Goal: Information Seeking & Learning: Check status

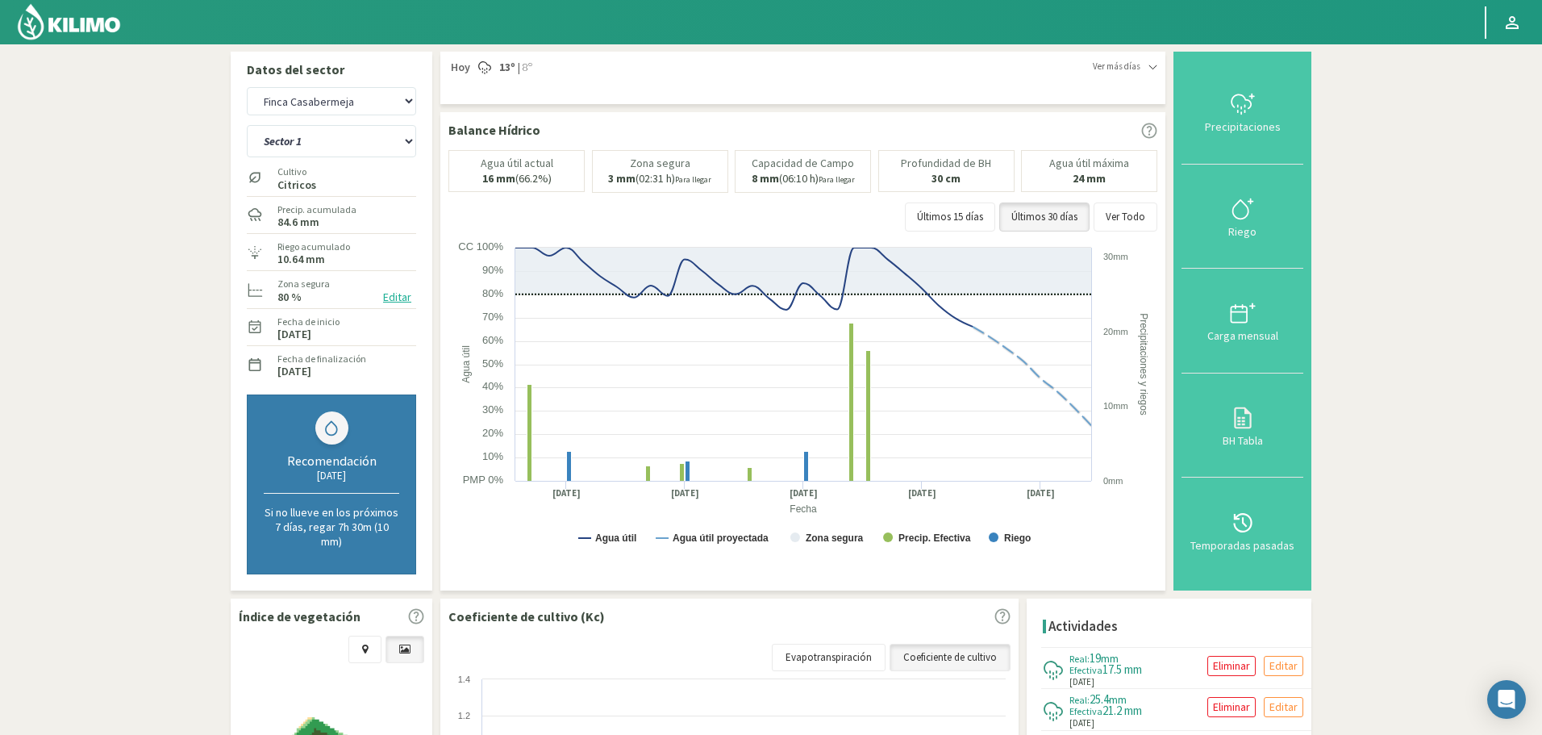
click at [322, 94] on select "Agr. Cardonal Agr. El Carmelo Agrícola Bakia Agrícola [GEOGRAPHIC_DATA] - IC Ag…" at bounding box center [331, 101] width 169 height 28
select select "404: Object"
drag, startPoint x: 102, startPoint y: 40, endPoint x: 95, endPoint y: 30, distance: 12.3
click at [102, 40] on img at bounding box center [69, 21] width 106 height 39
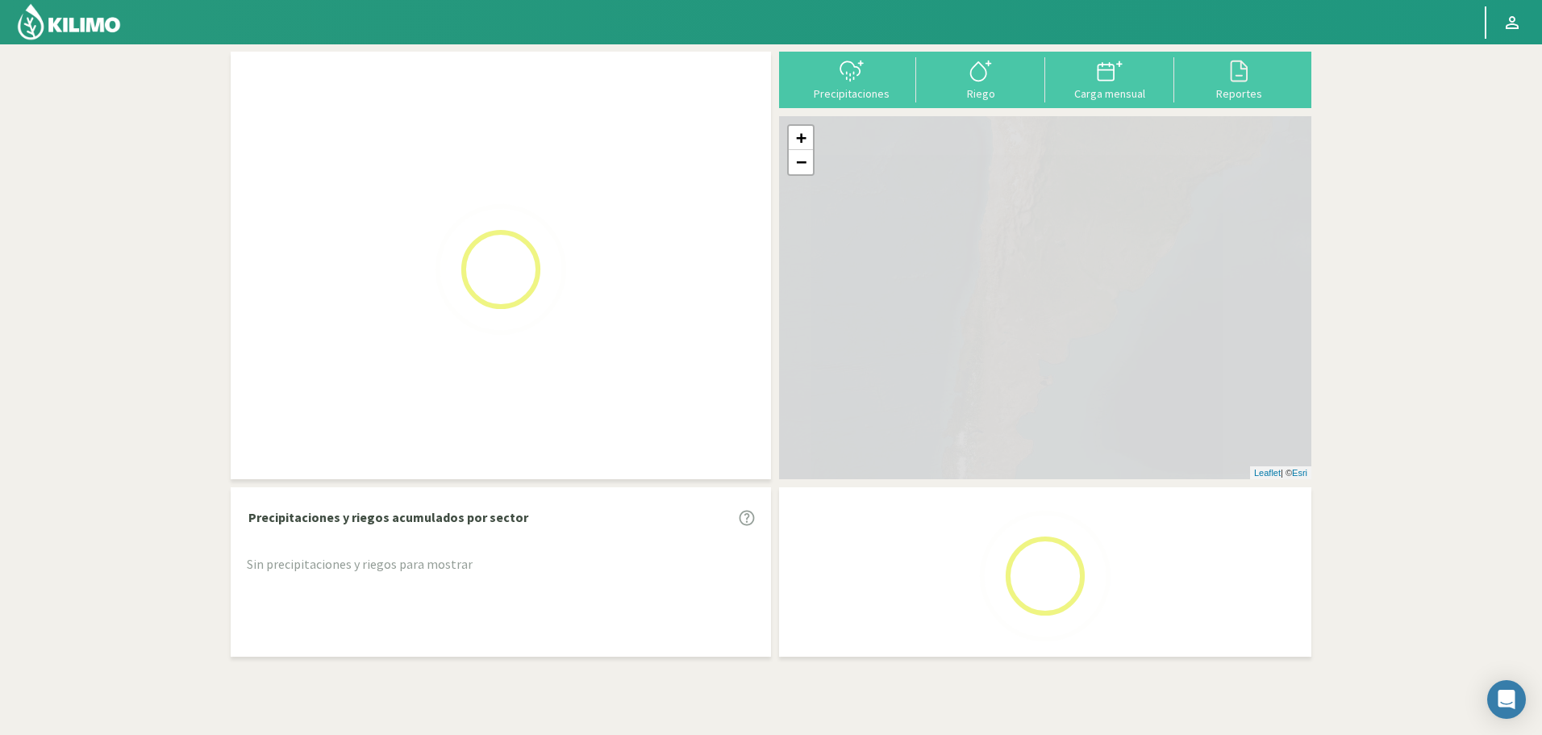
click at [94, 33] on img at bounding box center [69, 21] width 106 height 39
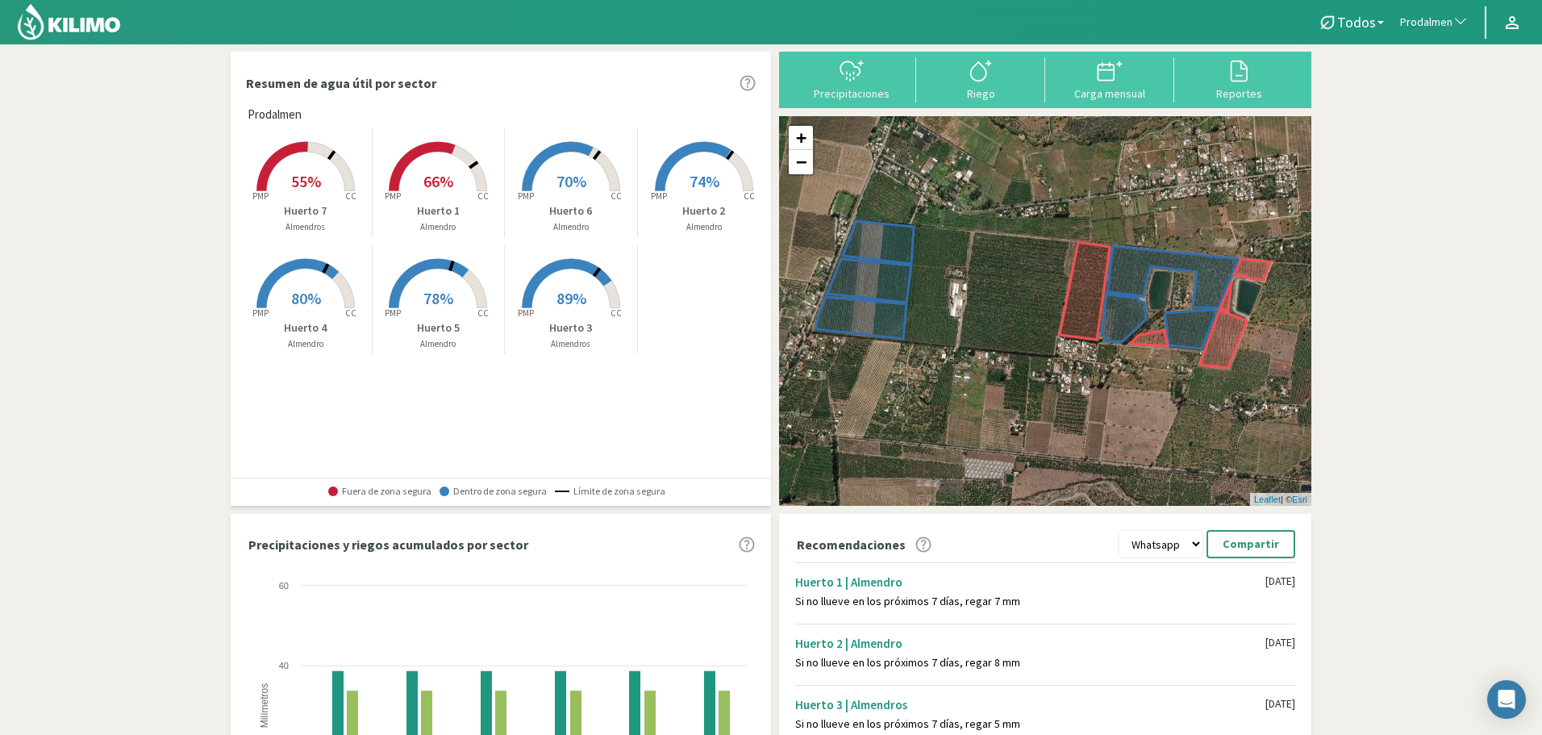
click at [1430, 24] on span "Prodalmen" at bounding box center [1426, 23] width 52 height 16
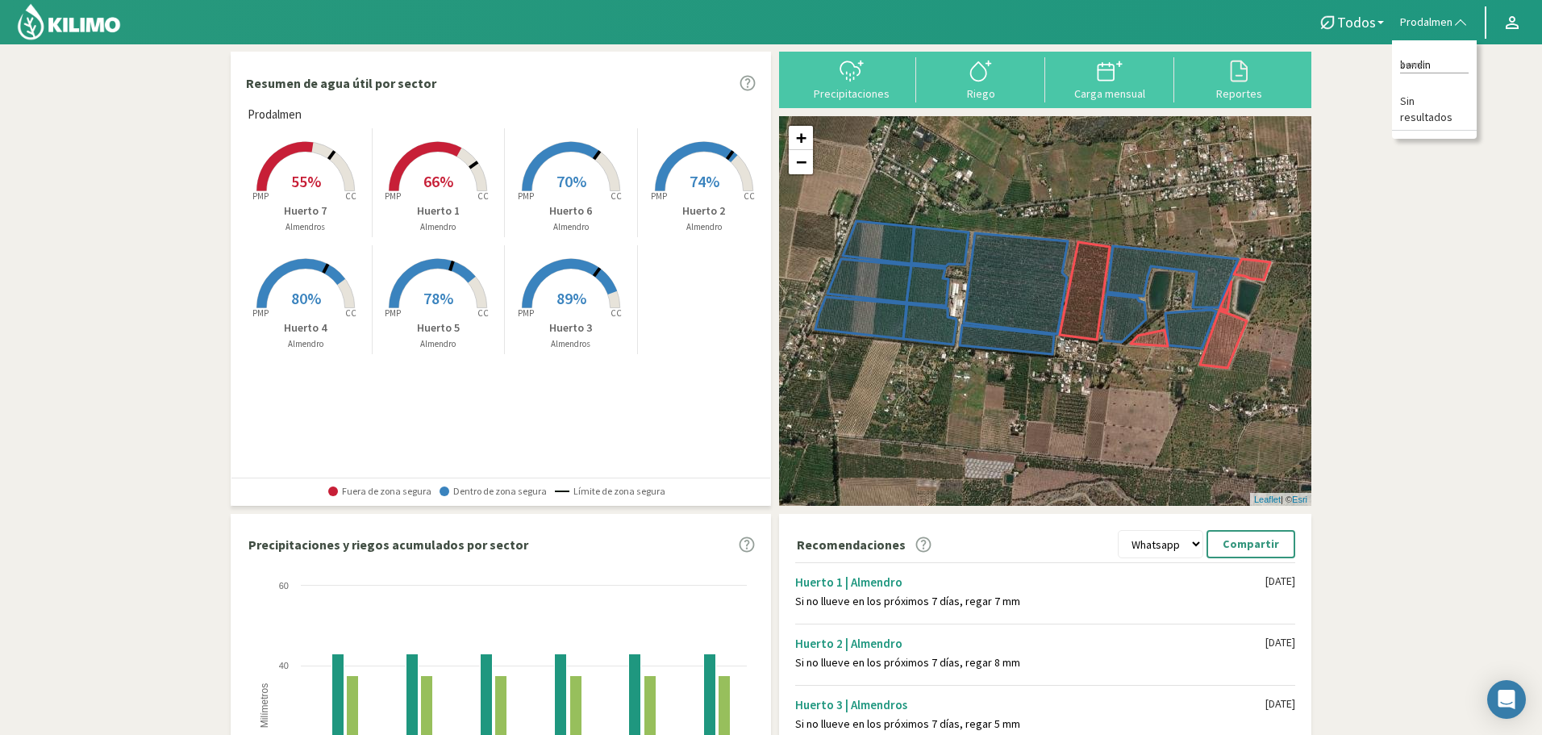
type input "bandini"
click at [1223, 98] on div "Reportes" at bounding box center [1238, 93] width 119 height 11
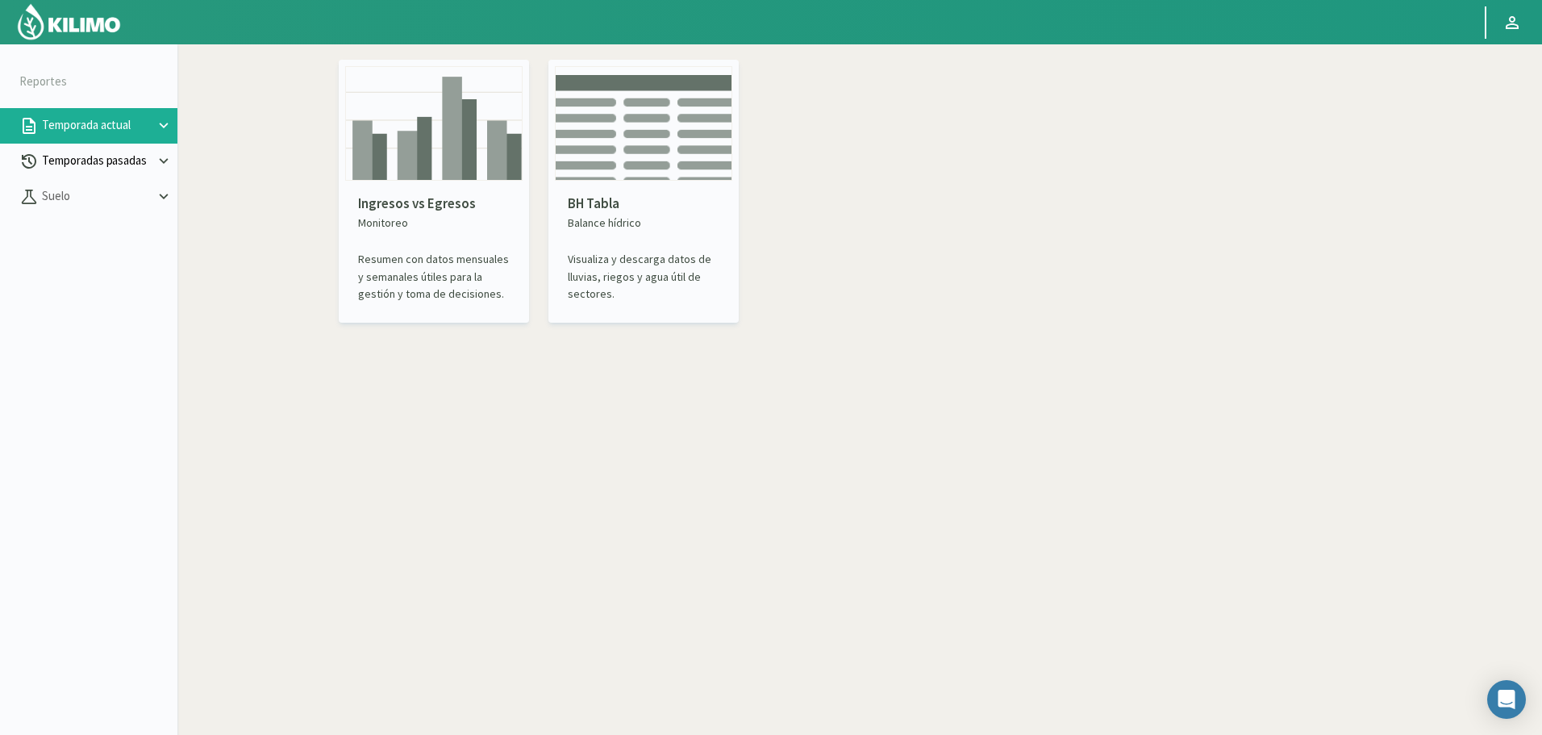
click at [96, 156] on p "Temporadas pasadas" at bounding box center [97, 161] width 116 height 19
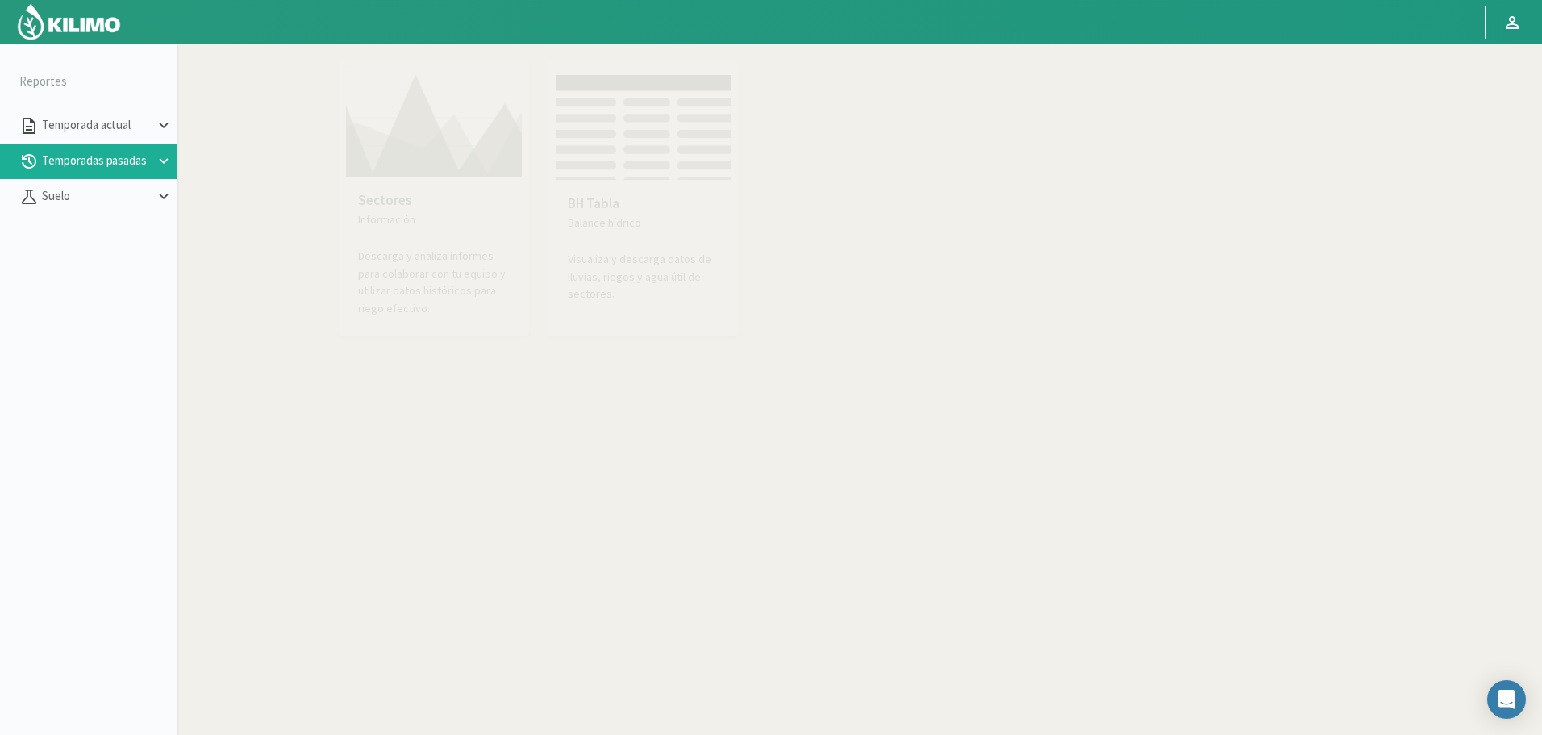
click at [416, 109] on img at bounding box center [433, 121] width 177 height 111
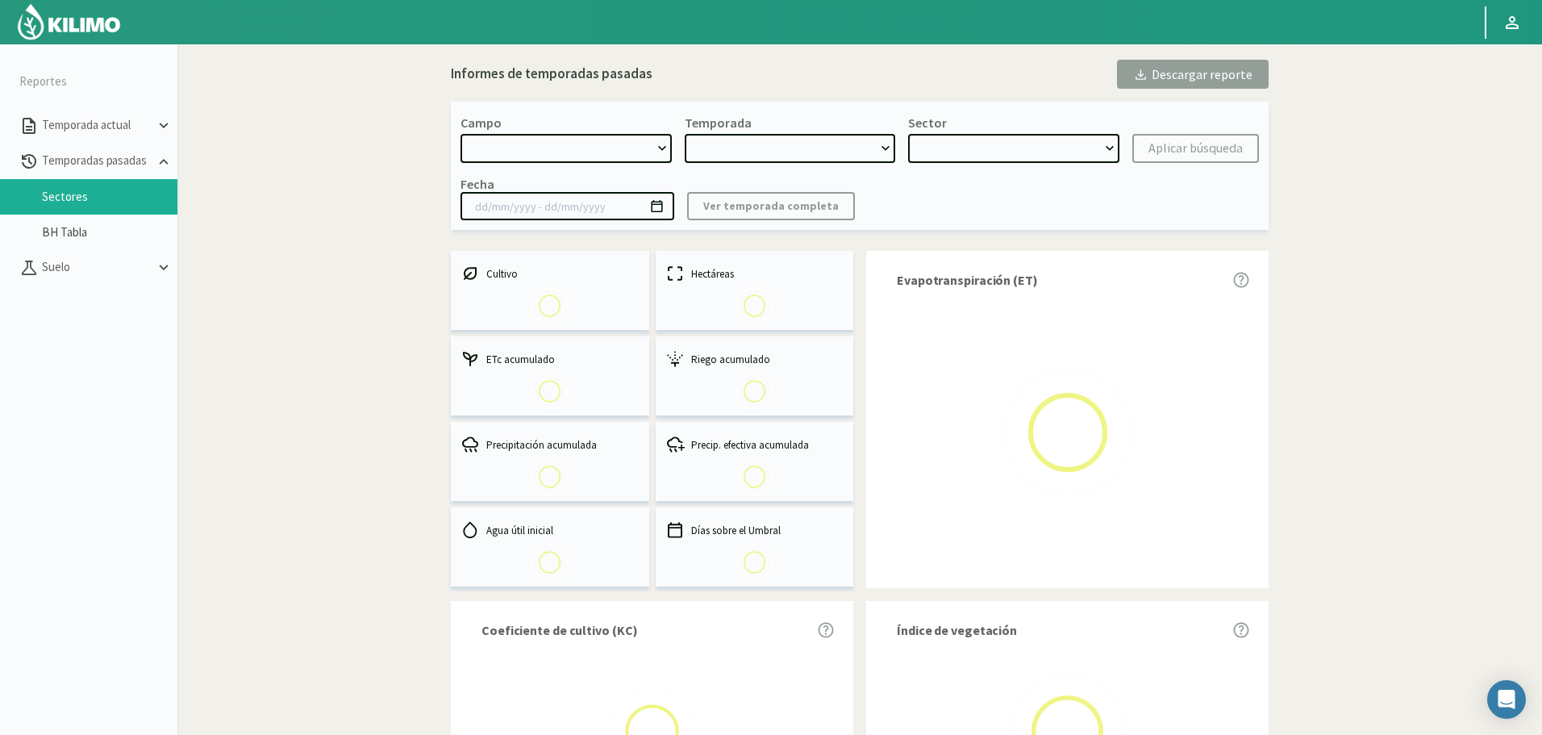
select select "0: Object"
type input "[DATE] - [DATE]"
select select "0: 2023"
select select "0: Object"
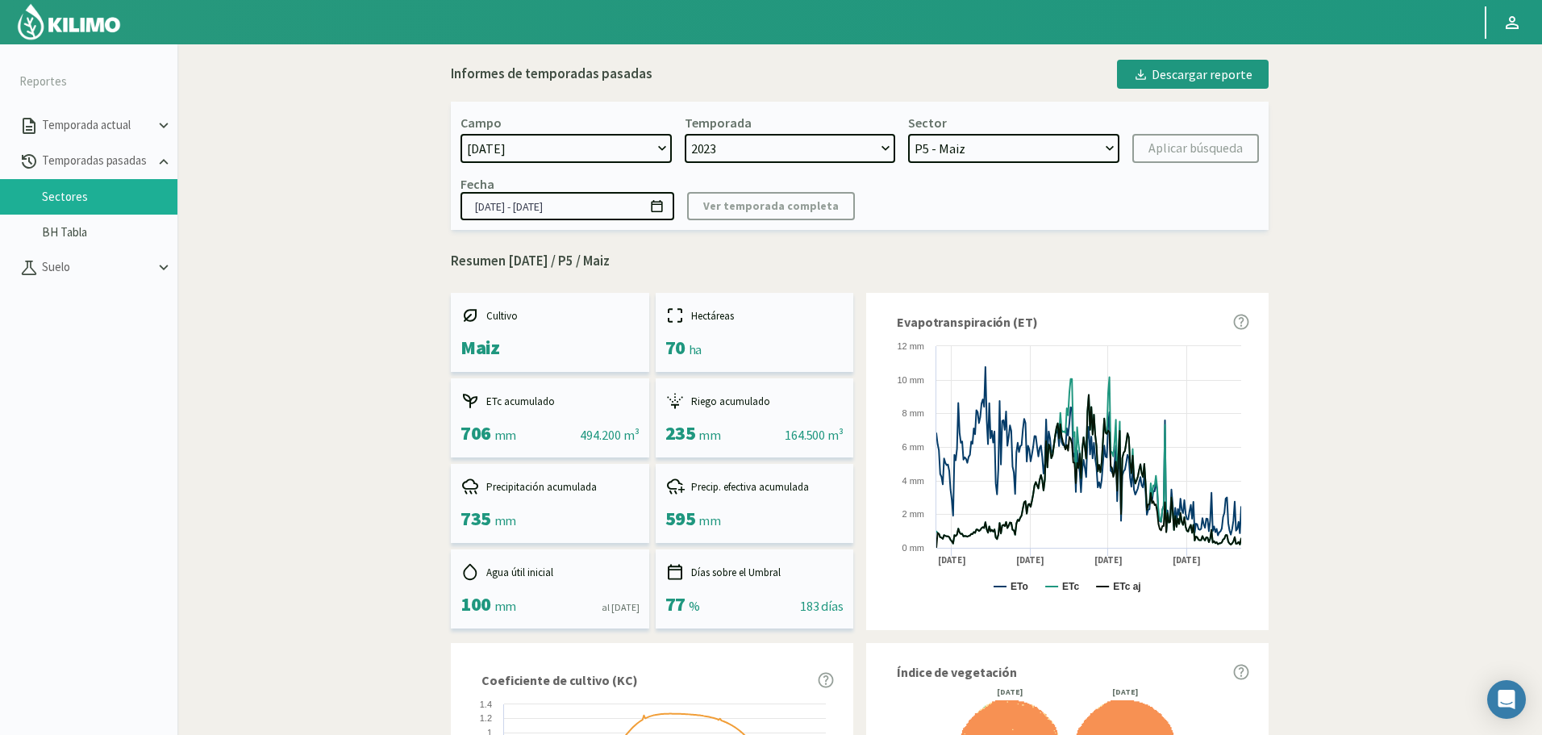
click at [560, 142] on select "[DATE] 8 Fuegos Acograpes - Ag. [PERSON_NAME] - Ag. [GEOGRAPHIC_DATA] Acograpes…" at bounding box center [565, 148] width 211 height 29
click at [569, 144] on select "[DATE] 8 Fuegos Acograpes - Ag. [PERSON_NAME] - Ag. [GEOGRAPHIC_DATA] Acograpes…" at bounding box center [565, 148] width 211 height 29
select select "760: Object"
click at [460, 134] on select "[DATE] 8 Fuegos Acograpes - Ag. [PERSON_NAME] - Ag. [GEOGRAPHIC_DATA] Acograpes…" at bounding box center [565, 148] width 211 height 29
select select "2: 2024"
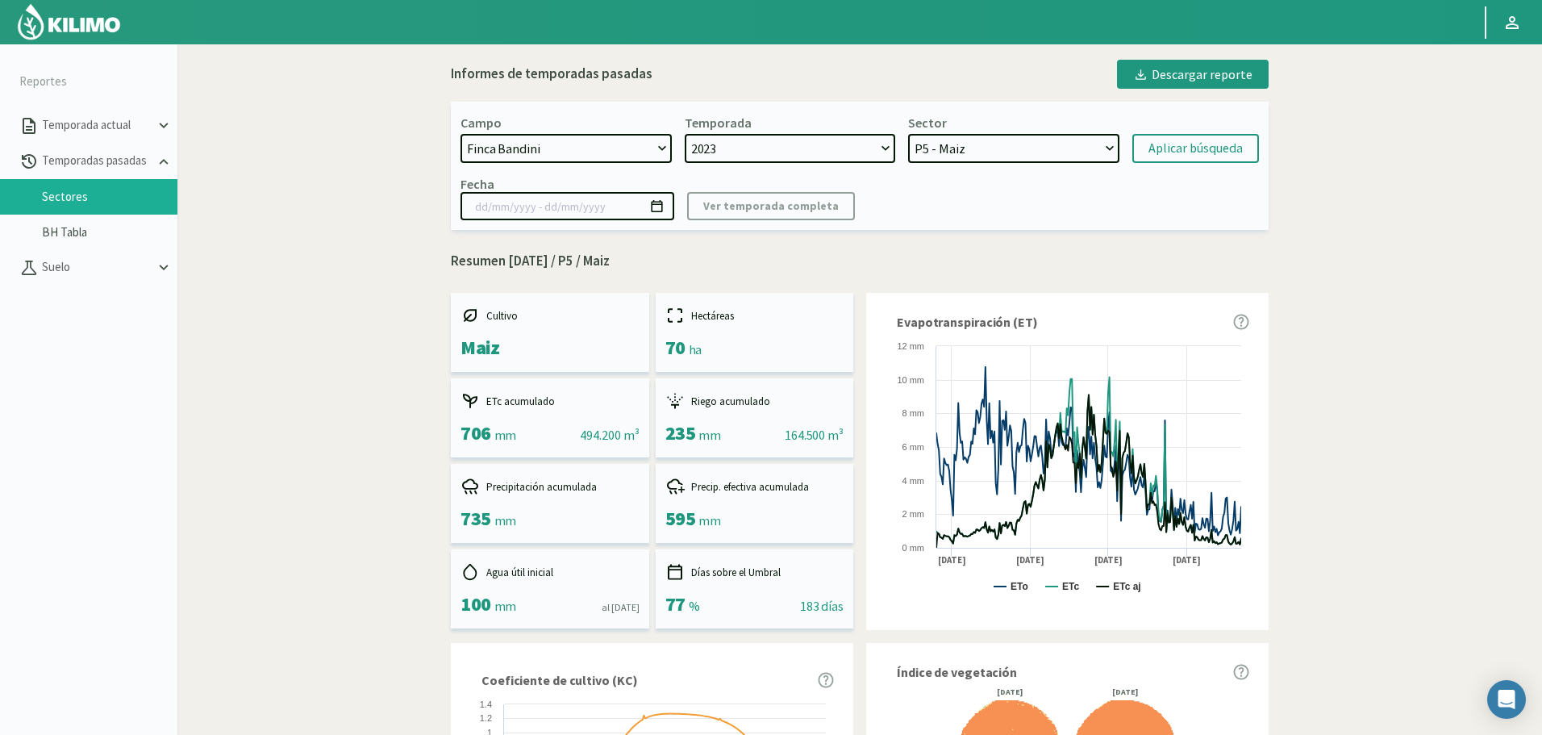
select select "7: Object"
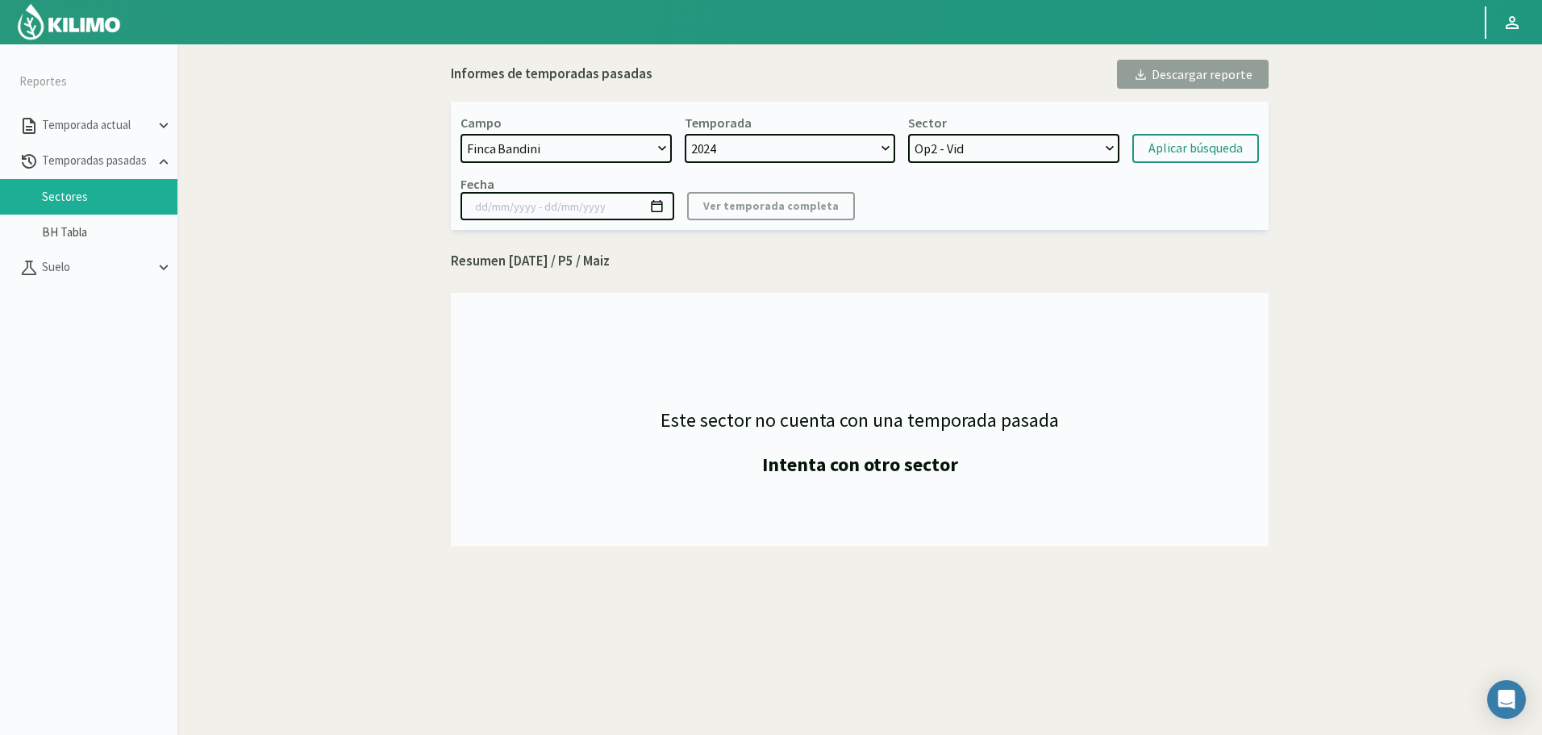
click at [785, 147] on select "2024 2023" at bounding box center [790, 148] width 211 height 29
click at [986, 151] on select "Op2 - Vid Op3 - Vid Op1 - Vid Op4 - Vid" at bounding box center [1013, 148] width 211 height 29
click at [908, 134] on select "Op2 - Vid Op3 - Vid Op1 - Vid Op4 - Vid" at bounding box center [1013, 148] width 211 height 29
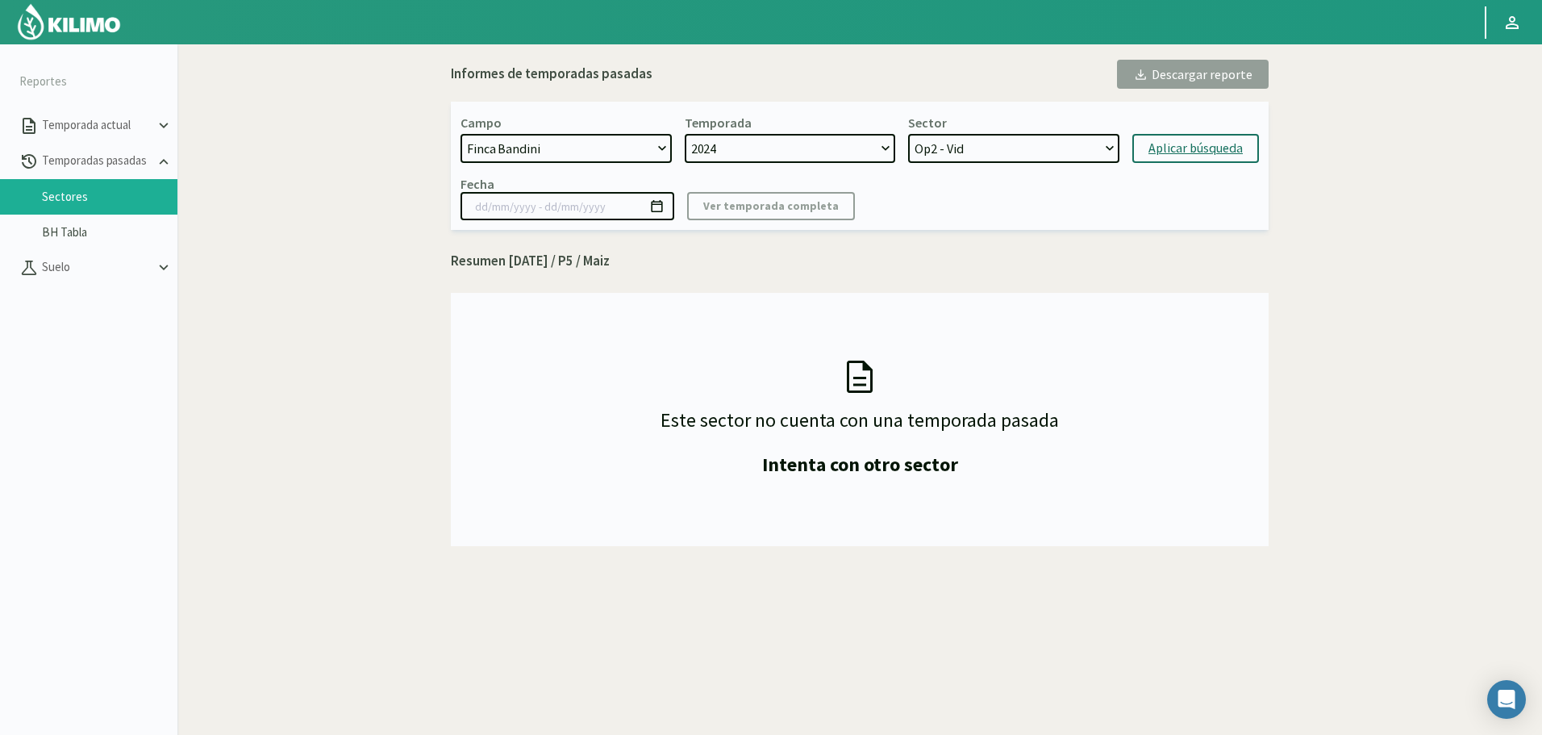
click at [1216, 146] on div "Aplicar búsqueda" at bounding box center [1195, 148] width 94 height 19
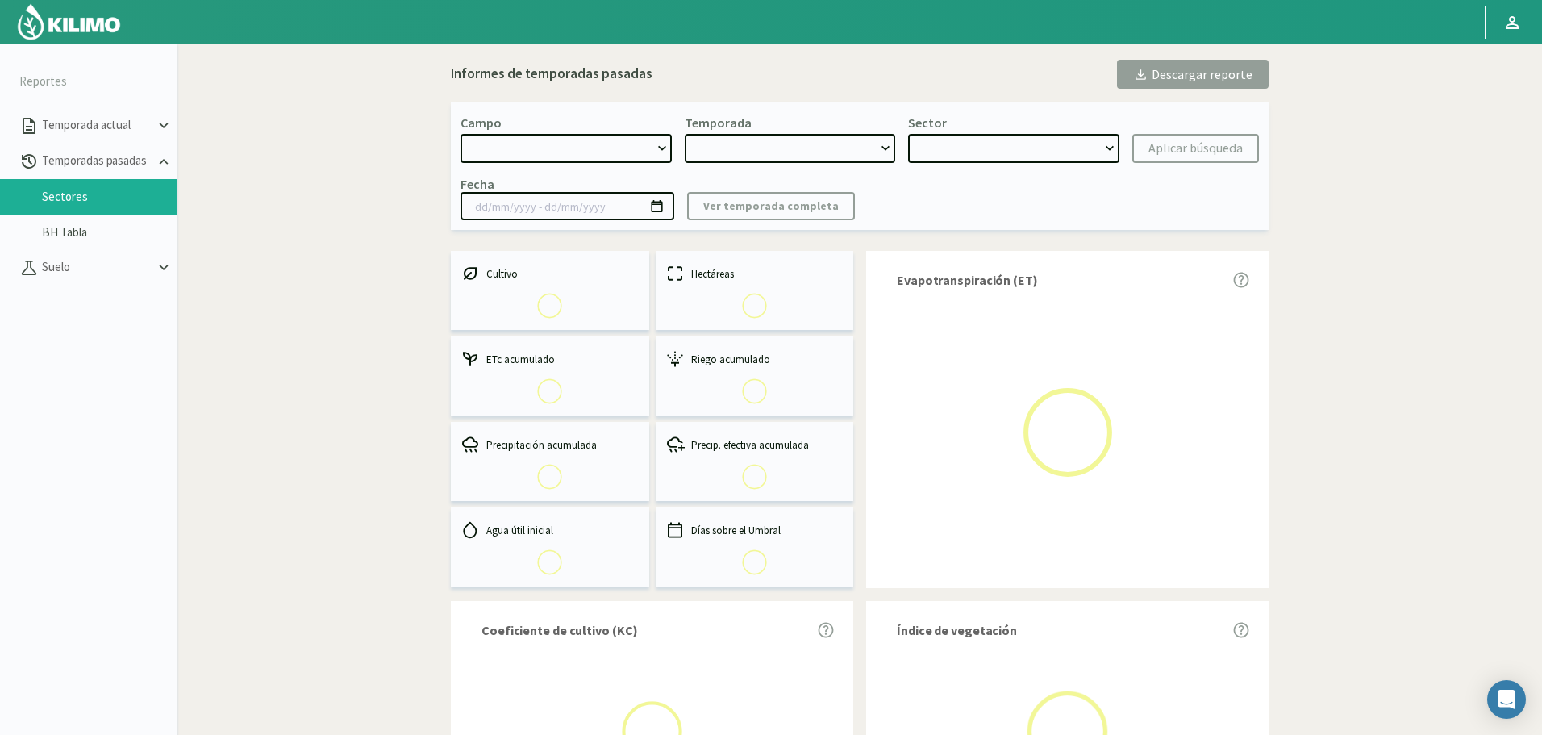
select select "760: Object"
type input "[DATE] - [DATE]"
select select "0: 2024"
select select "0: Object"
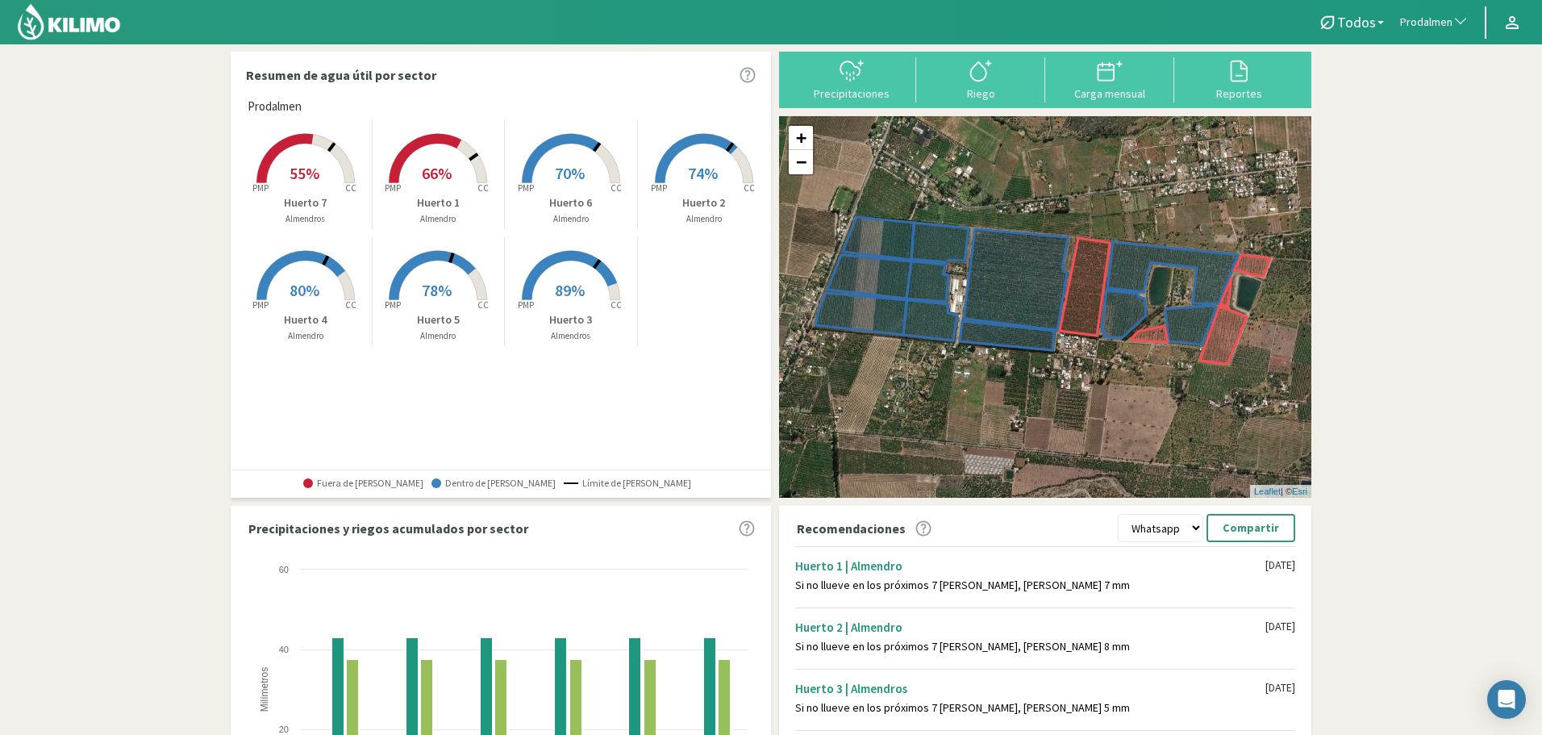
click at [1417, 26] on span "Prodalmen" at bounding box center [1426, 23] width 52 height 16
type input "sutil"
click at [1429, 96] on li "Agr. Sutil" at bounding box center [1434, 102] width 85 height 25
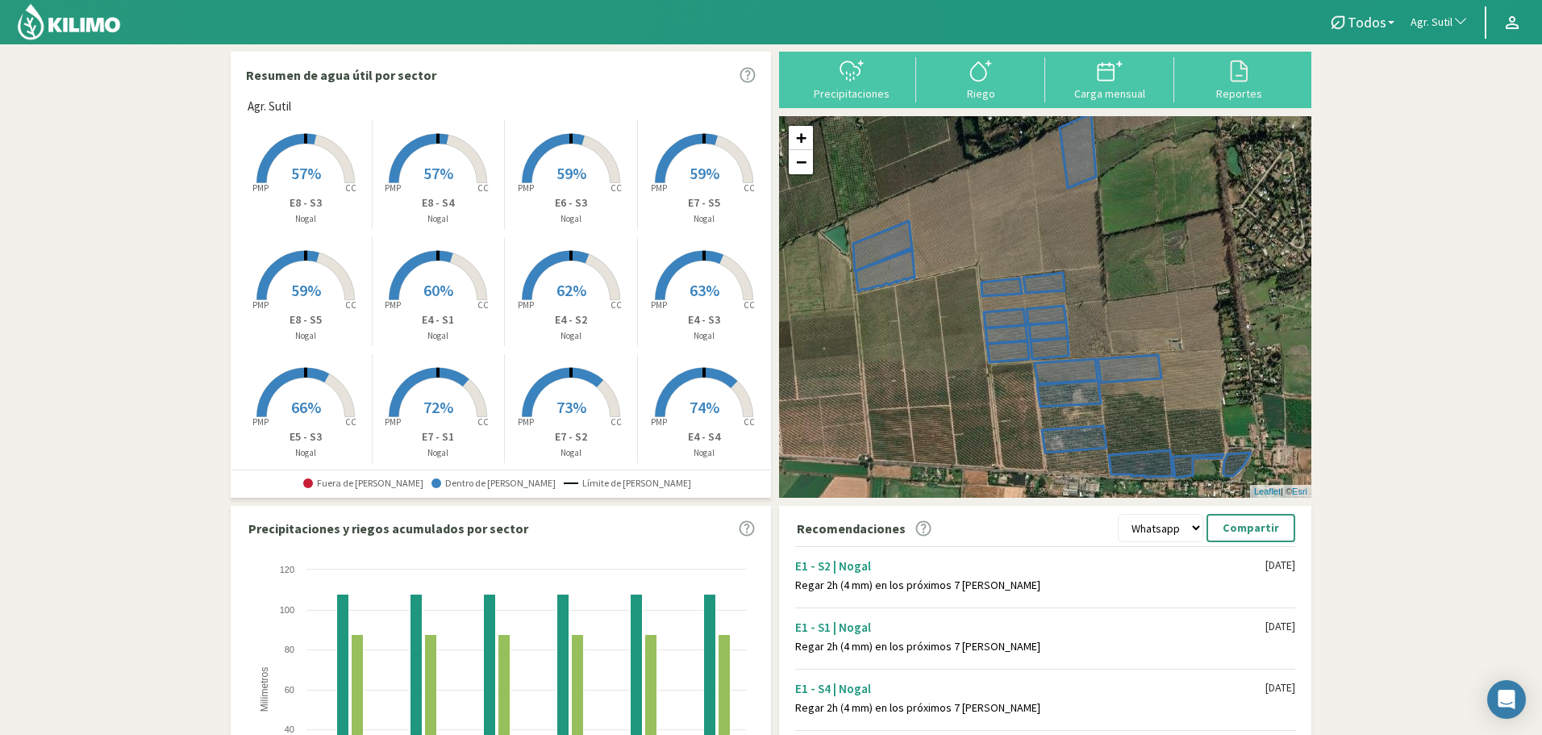
click at [308, 161] on rect at bounding box center [305, 184] width 129 height 129
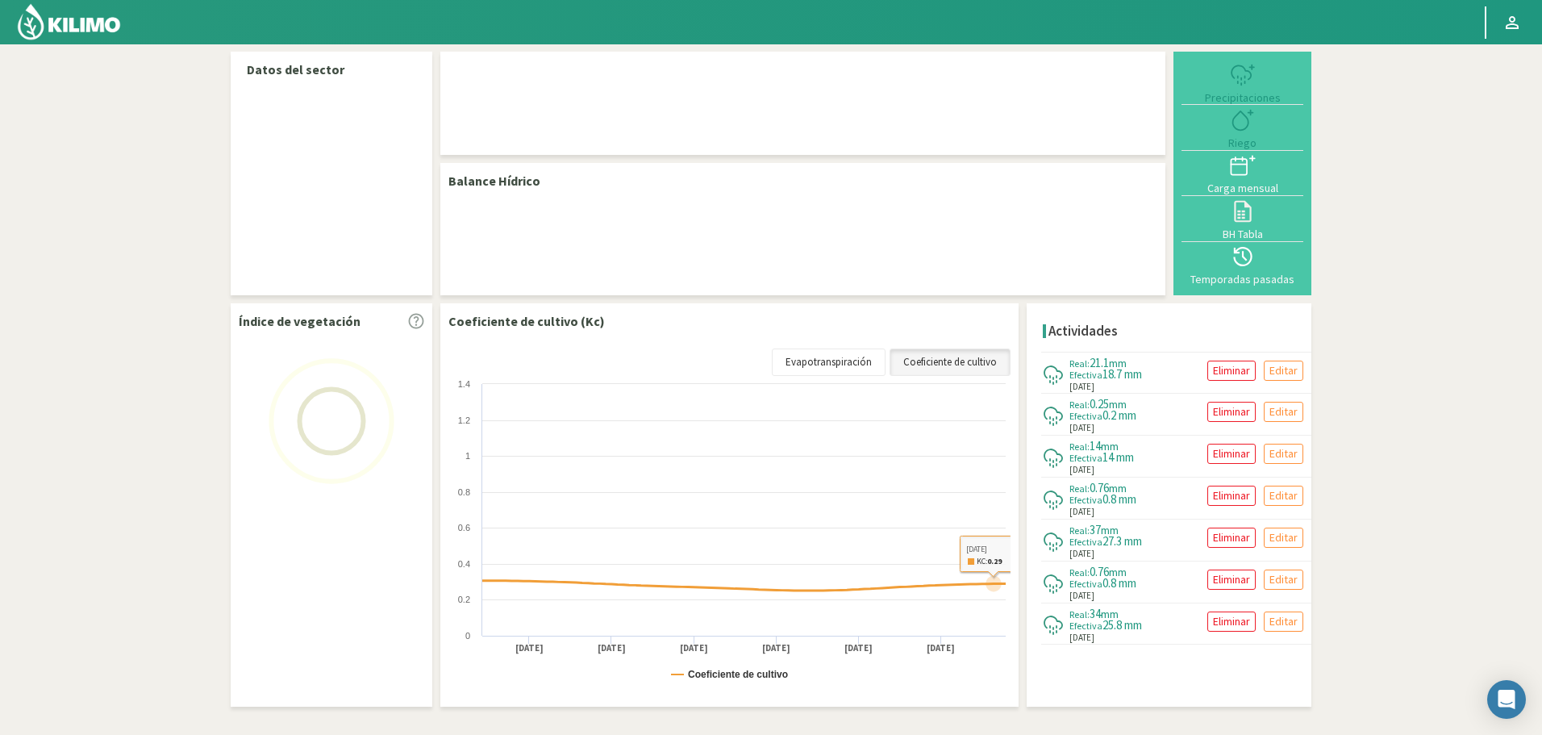
select select "23: Object"
select select "38: Object"
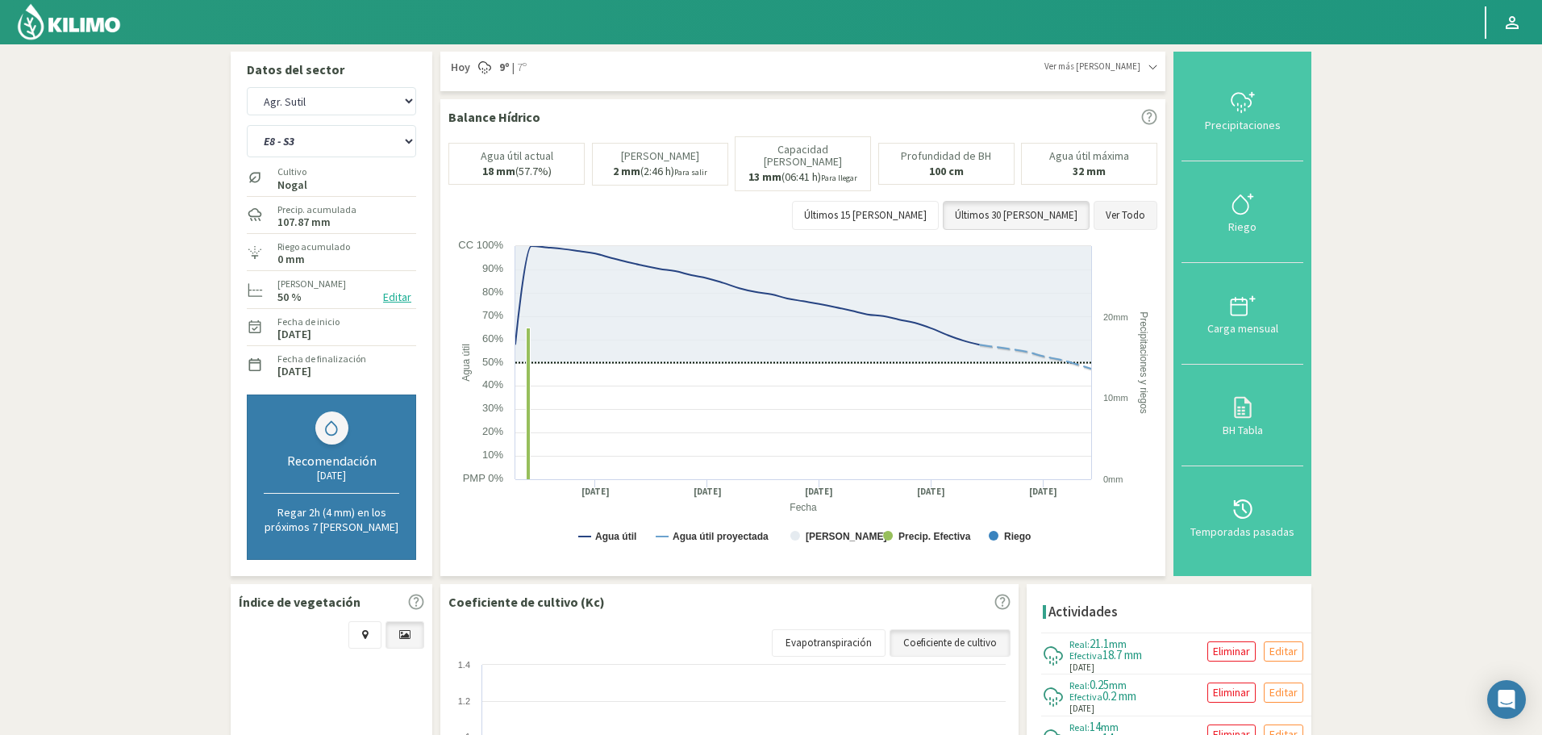
click at [1134, 207] on button "Ver Todo" at bounding box center [1126, 215] width 64 height 29
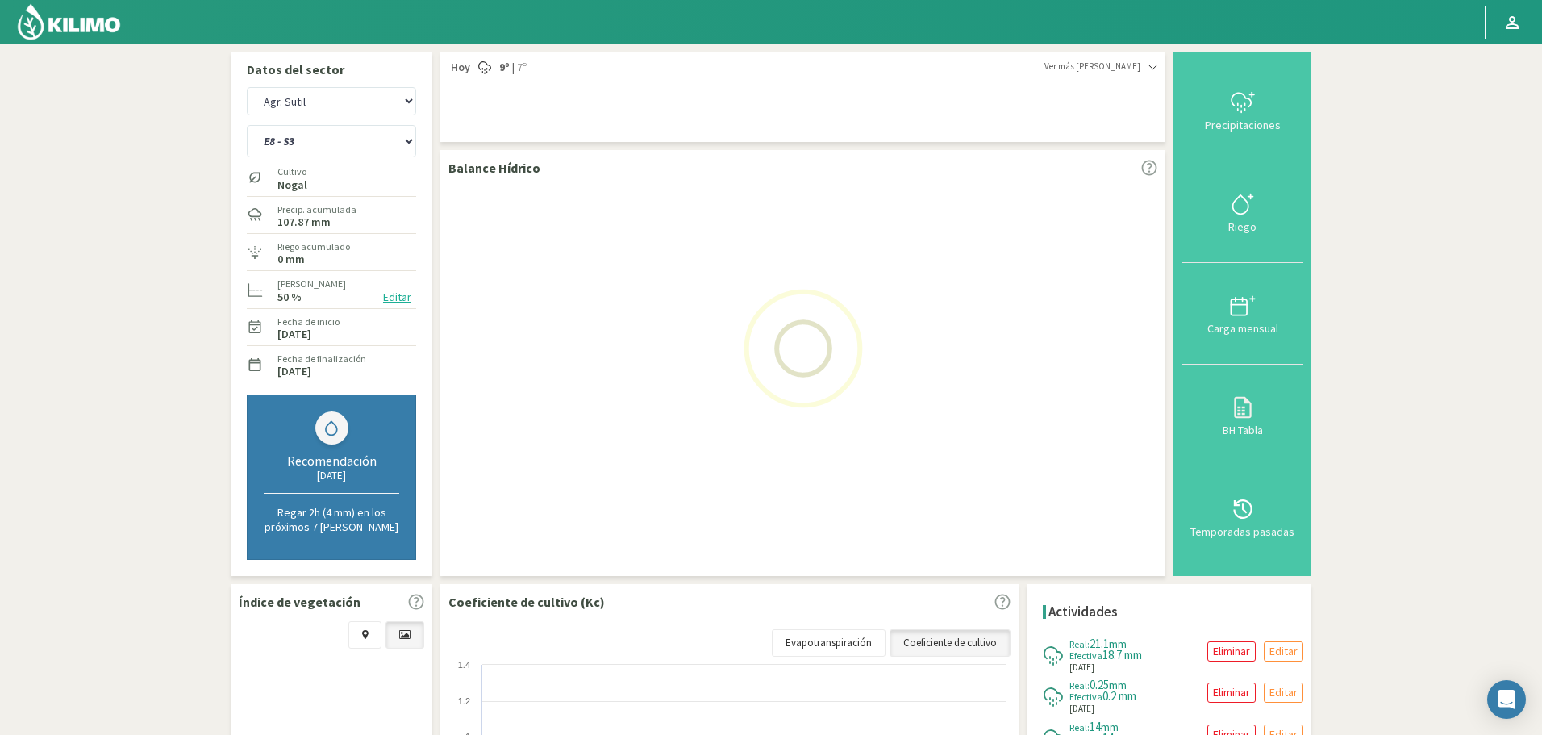
click at [83, 20] on img at bounding box center [69, 21] width 106 height 39
